Goal: Navigation & Orientation: Find specific page/section

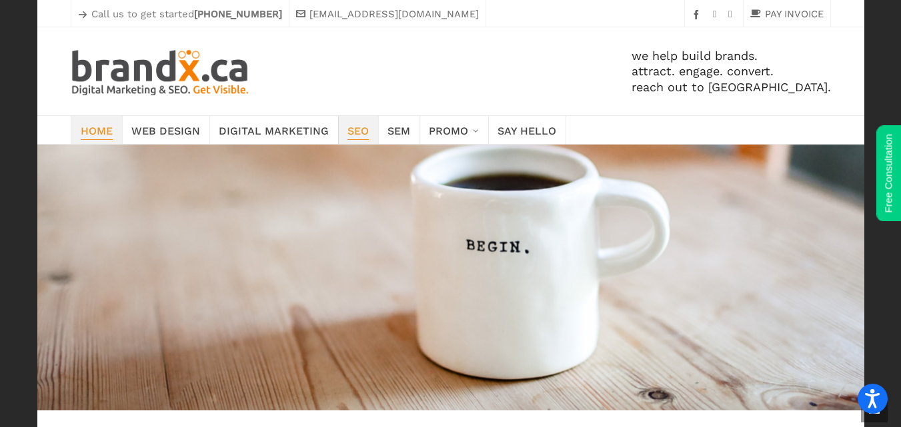
click at [353, 123] on span "SEO" at bounding box center [357, 130] width 21 height 19
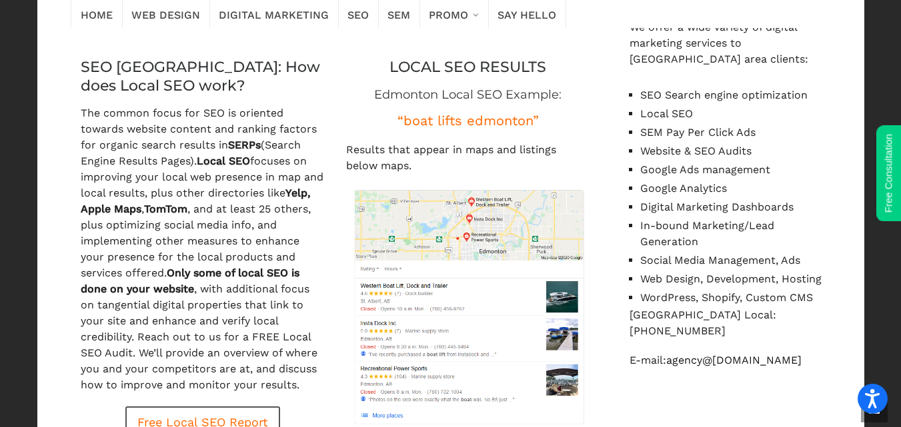
scroll to position [1149, 0]
